Goal: Task Accomplishment & Management: Use online tool/utility

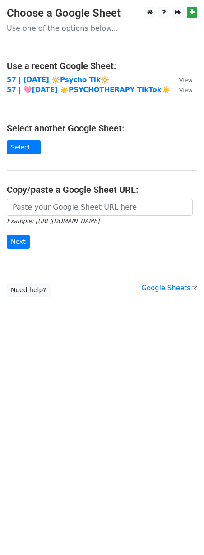
click at [61, 196] on main "Choose a Google Sheet Use one of the options below... Use a recent Google Sheet…" at bounding box center [102, 152] width 204 height 291
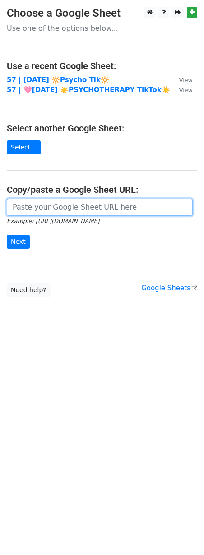
click at [48, 206] on input "url" at bounding box center [100, 207] width 186 height 17
paste input "[URL][DOMAIN_NAME]"
type input "https://docs.google.com/spreadsheets/d/1aNWef7oVsSX1aj-txc0EVaL1itaWCVyNKJkSFuz…"
click at [7, 235] on input "Next" at bounding box center [18, 242] width 23 height 14
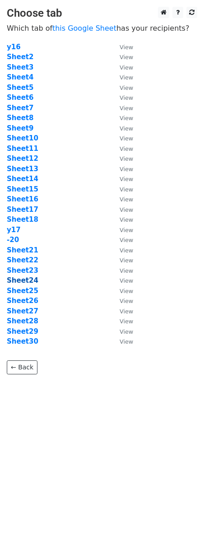
click at [17, 278] on strong "Sheet24" at bounding box center [23, 281] width 32 height 8
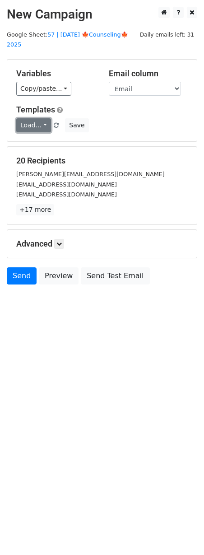
click at [33, 119] on link "Load..." at bounding box center [33, 125] width 35 height 14
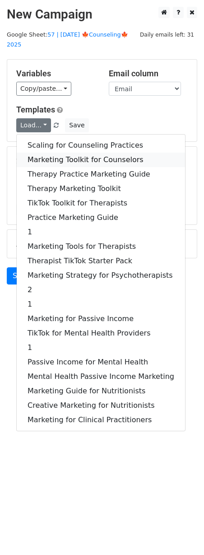
click at [61, 153] on link "Marketing Toolkit for Counselors" at bounding box center [101, 160] width 169 height 14
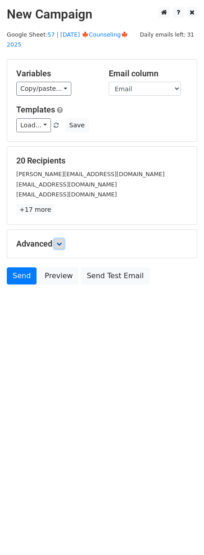
click at [62, 241] on icon at bounding box center [58, 243] width 5 height 5
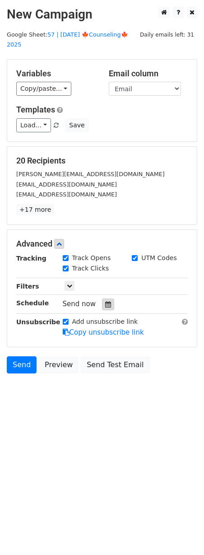
click at [105, 301] on icon at bounding box center [108, 304] width 6 height 6
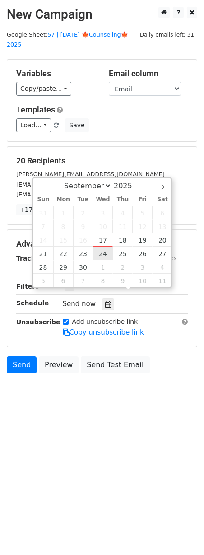
type input "2025-09-24 12:00"
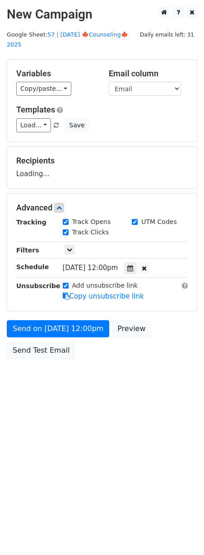
click at [74, 306] on form "Variables Copy/paste... {{Name}} {{Email}} Email column Name Email Templates Lo…" at bounding box center [102, 211] width 191 height 305
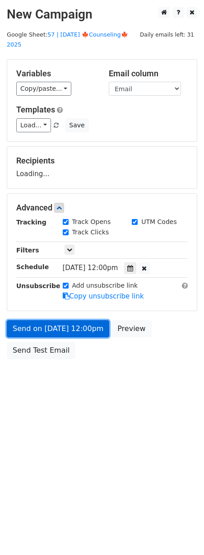
click at [69, 321] on link "Send on Sep 24 at 12:00pm" at bounding box center [58, 328] width 103 height 17
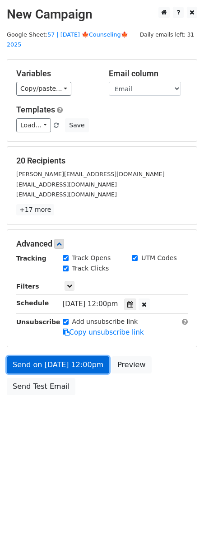
click at [59, 357] on link "Send on Sep 24 at 12:00pm" at bounding box center [58, 365] width 103 height 17
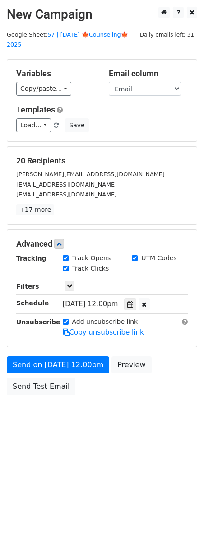
click at [30, 385] on div "Send a test email to yourself" at bounding box center [45, 394] width 86 height 19
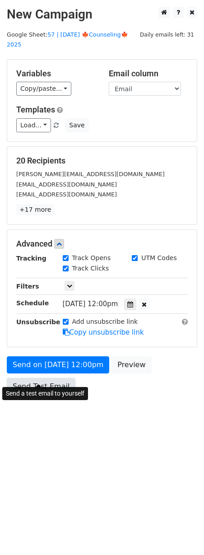
click at [28, 382] on link "Send Test Email" at bounding box center [41, 386] width 69 height 17
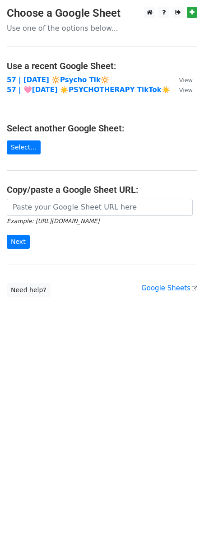
drag, startPoint x: 70, startPoint y: 217, endPoint x: 71, endPoint y: 212, distance: 5.6
click at [70, 216] on form "Example: https://docs.google.com/spreadsheets/d/abc/edit Next" at bounding box center [102, 224] width 191 height 51
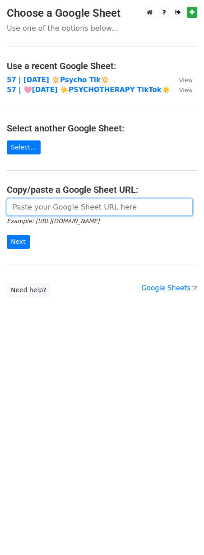
click at [71, 211] on input "url" at bounding box center [100, 207] width 186 height 17
paste input "https://docs.google.com/spreadsheets/d/1aNWef7oVsSX1aj-txc0EVaL1itaWCVyNKJkSFuz…"
type input "https://docs.google.com/spreadsheets/d/1aNWef7oVsSX1aj-txc0EVaL1itaWCVyNKJkSFuz…"
click at [7, 235] on input "Next" at bounding box center [18, 242] width 23 height 14
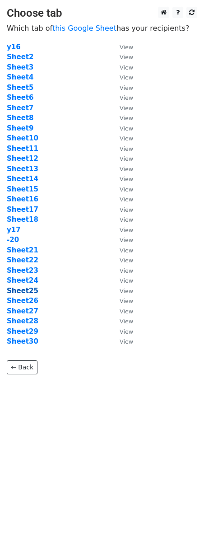
click at [24, 293] on strong "Sheet25" at bounding box center [23, 291] width 32 height 8
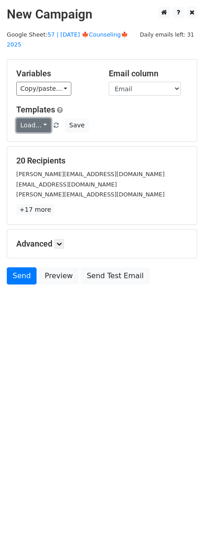
click at [37, 118] on link "Load..." at bounding box center [33, 125] width 35 height 14
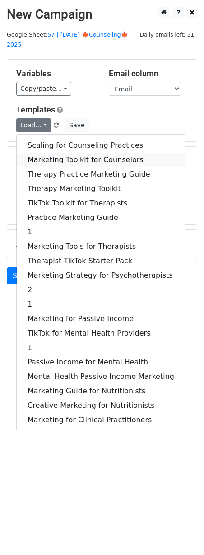
click at [46, 153] on link "Marketing Toolkit for Counselors" at bounding box center [101, 160] width 169 height 14
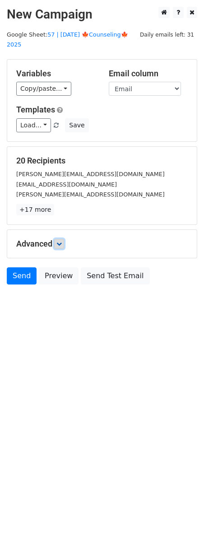
click at [58, 241] on icon at bounding box center [58, 243] width 5 height 5
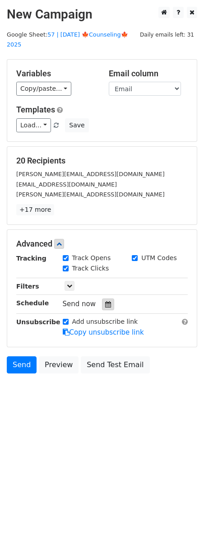
click at [106, 301] on icon at bounding box center [108, 304] width 6 height 6
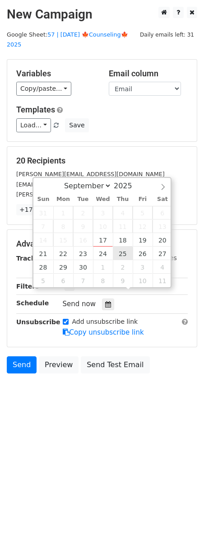
type input "2025-09-25 12:00"
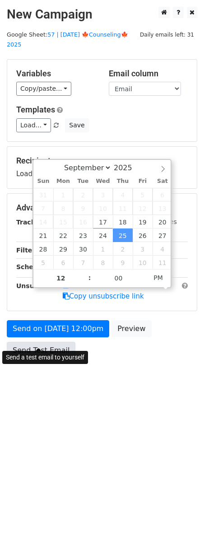
click at [55, 345] on link "Send Test Email" at bounding box center [41, 350] width 69 height 17
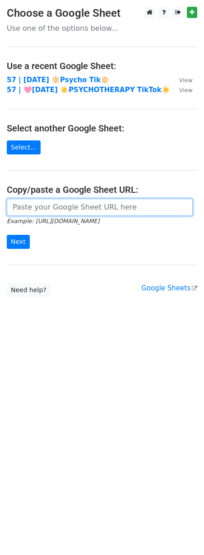
click at [87, 207] on input "url" at bounding box center [100, 207] width 186 height 17
paste input "[URL][DOMAIN_NAME]"
type input "[URL][DOMAIN_NAME]"
click at [7, 235] on input "Next" at bounding box center [18, 242] width 23 height 14
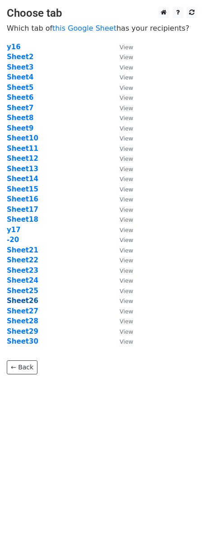
click at [24, 301] on strong "Sheet26" at bounding box center [23, 301] width 32 height 8
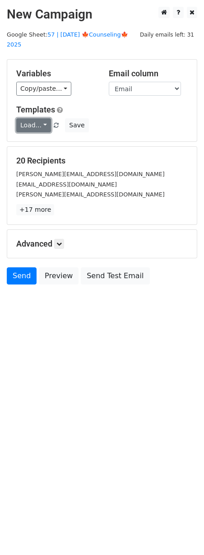
click at [30, 121] on link "Load..." at bounding box center [33, 125] width 35 height 14
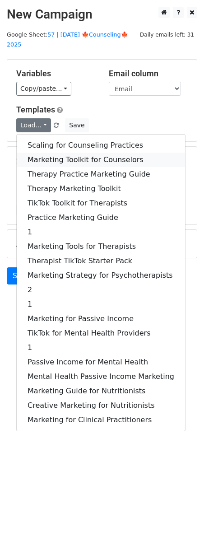
click at [51, 153] on link "Marketing Toolkit for Counselors" at bounding box center [101, 160] width 169 height 14
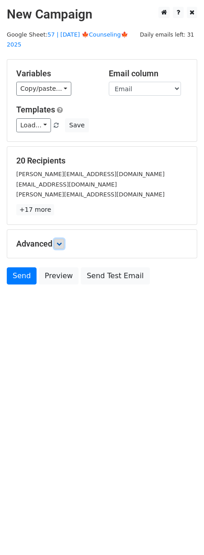
click at [61, 241] on icon at bounding box center [58, 243] width 5 height 5
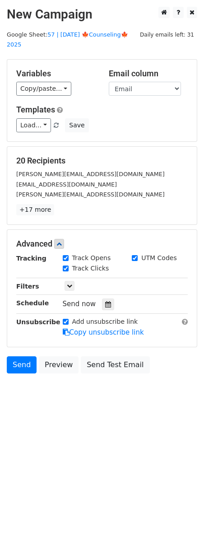
click at [103, 300] on div "Tracking Track Opens UTM Codes Track Clicks Filters Only include spreadsheet ro…" at bounding box center [102, 296] width 172 height 85
click at [105, 301] on icon at bounding box center [108, 304] width 6 height 6
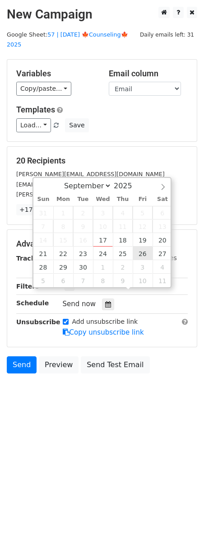
type input "2025-09-26 12:00"
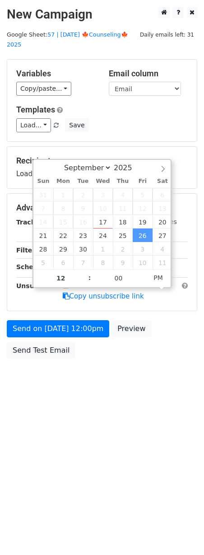
click at [54, 330] on div "Send on Sep 26 at 12:00pm Preview Send Test Email" at bounding box center [102, 341] width 204 height 43
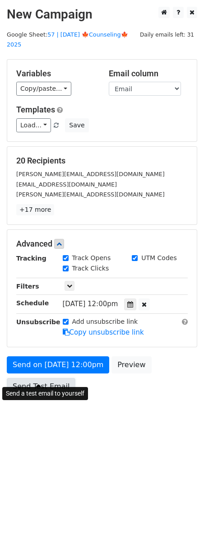
click at [47, 378] on link "Send Test Email" at bounding box center [41, 386] width 69 height 17
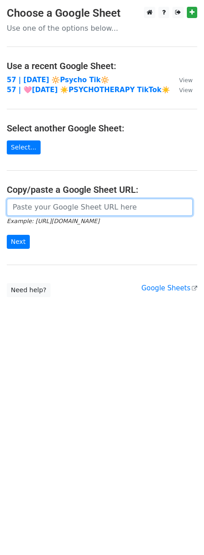
click at [82, 208] on input "url" at bounding box center [100, 207] width 186 height 17
paste input "[URL][DOMAIN_NAME]"
type input "[URL][DOMAIN_NAME]"
click at [7, 235] on input "Next" at bounding box center [18, 242] width 23 height 14
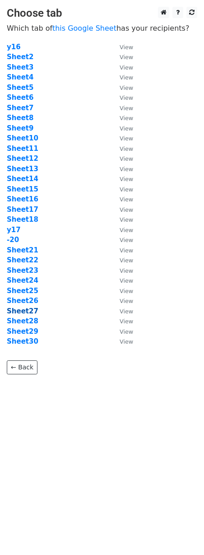
click at [31, 309] on strong "Sheet27" at bounding box center [23, 311] width 32 height 8
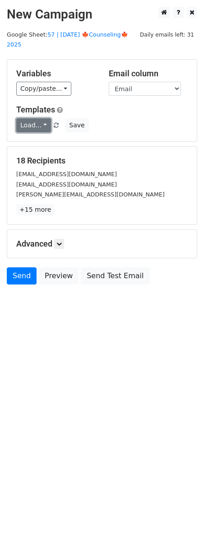
click at [31, 118] on link "Load..." at bounding box center [33, 125] width 35 height 14
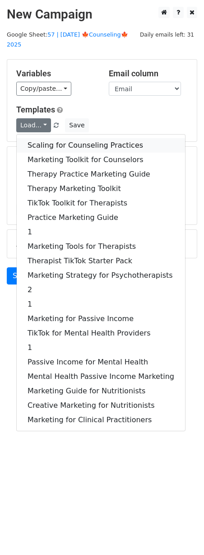
click at [42, 138] on link "Scaling for Counseling Practices" at bounding box center [101, 145] width 169 height 14
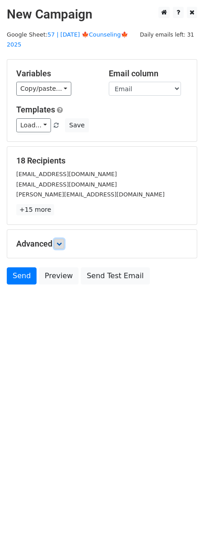
click at [60, 241] on icon at bounding box center [58, 243] width 5 height 5
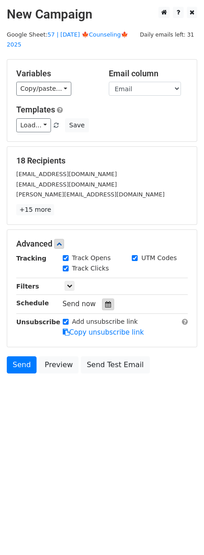
click at [107, 301] on icon at bounding box center [108, 304] width 6 height 6
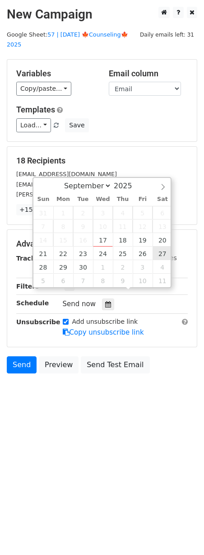
type input "[DATE] 12:00"
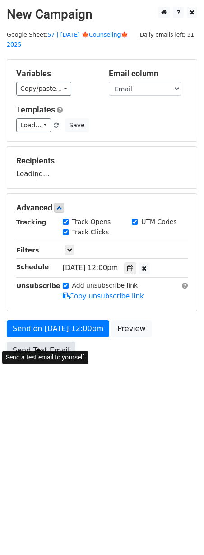
click at [58, 342] on link "Send Test Email" at bounding box center [41, 350] width 69 height 17
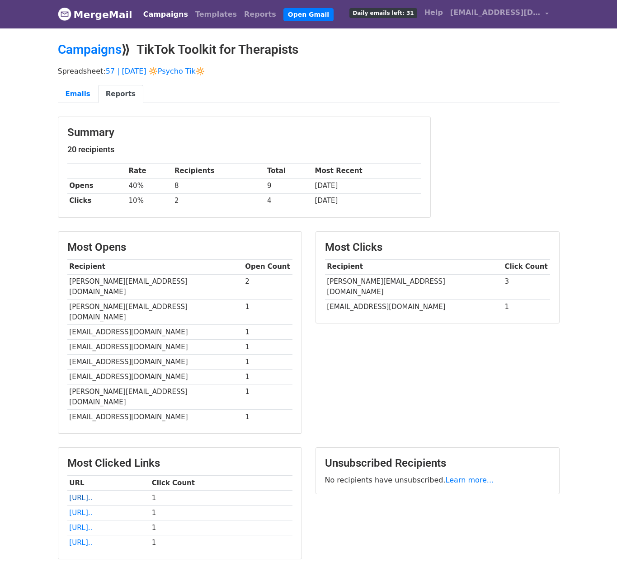
click at [92, 494] on link "[URL].." at bounding box center [80, 498] width 23 height 8
click at [92, 509] on link "[URL].." at bounding box center [80, 513] width 23 height 8
click at [92, 524] on link "[URL].." at bounding box center [80, 528] width 23 height 8
click at [92, 539] on link "[URL].." at bounding box center [80, 543] width 23 height 8
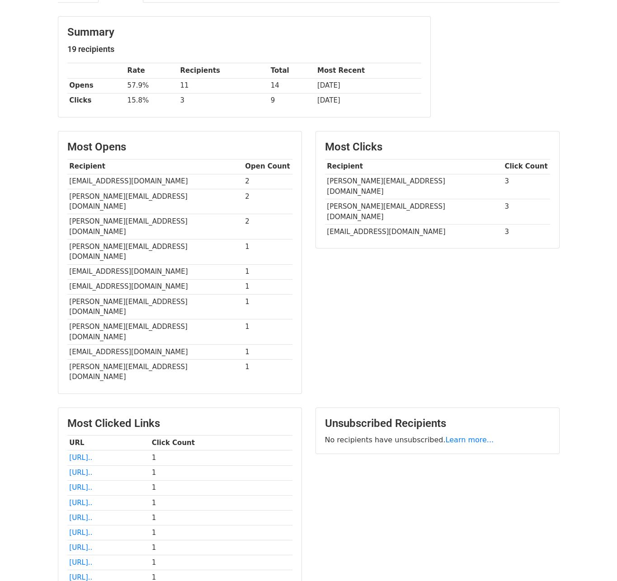
scroll to position [135, 0]
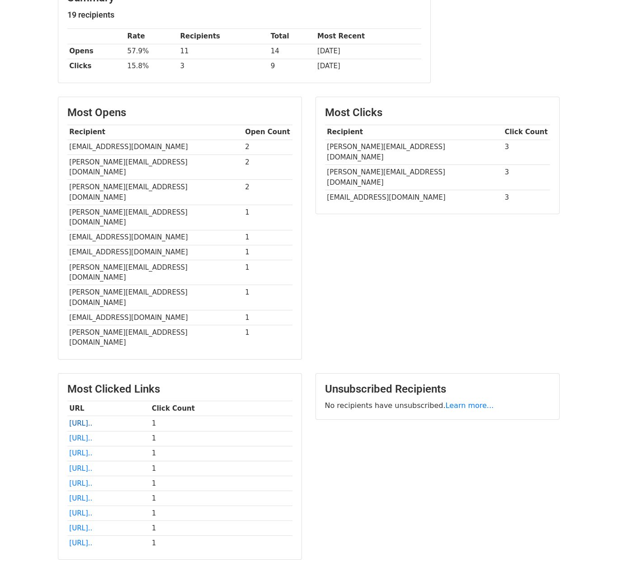
click at [92, 419] on link "[URL].." at bounding box center [80, 423] width 23 height 8
click at [92, 434] on link "[URL].." at bounding box center [80, 438] width 23 height 8
click at [92, 449] on link "[URL].." at bounding box center [80, 453] width 23 height 8
click at [92, 465] on link "https://www.mindwellnessmar..." at bounding box center [80, 469] width 23 height 8
click at [92, 480] on link "https://www.mindwellnessmar..." at bounding box center [80, 484] width 23 height 8
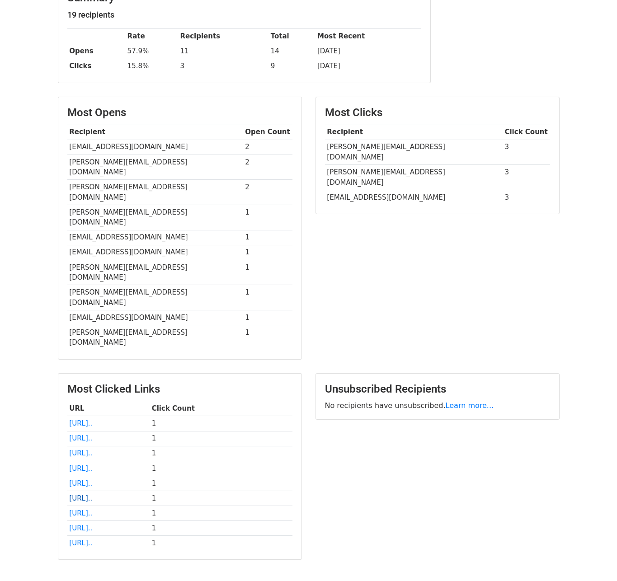
click at [92, 494] on link "[URL].." at bounding box center [80, 498] width 23 height 8
click at [92, 509] on link "https://www.mindwellnessmar..." at bounding box center [80, 513] width 23 height 8
click at [92, 524] on link "https://www.mindwellnessmar..." at bounding box center [80, 528] width 23 height 8
click at [92, 539] on link "https://www.mindwellnessmar..." at bounding box center [80, 543] width 23 height 8
